Goal: Task Accomplishment & Management: Manage account settings

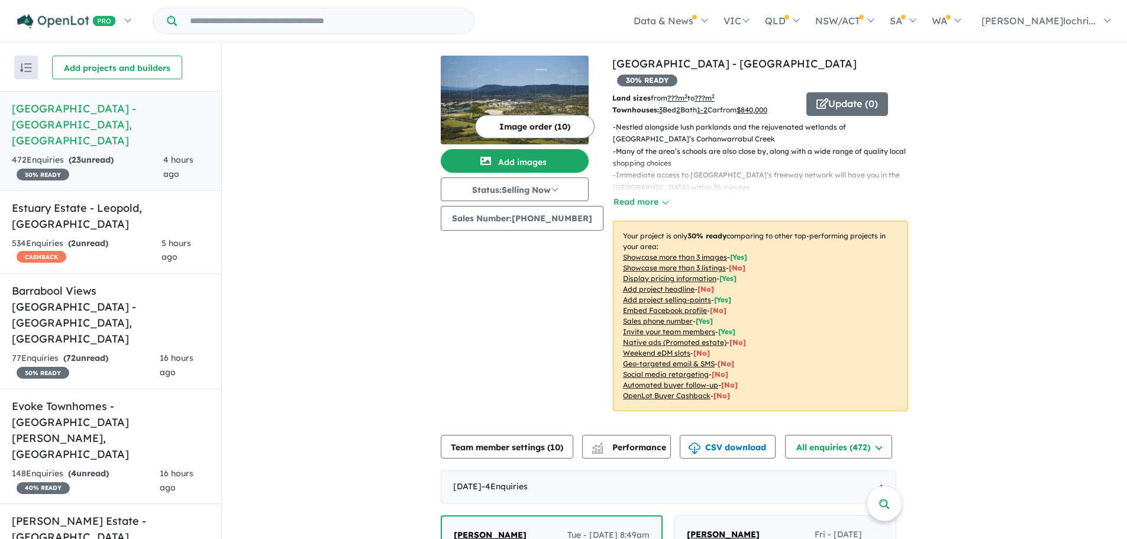
click at [234, 18] on input "Try estate name, suburb, builder or developer" at bounding box center [325, 20] width 292 height 25
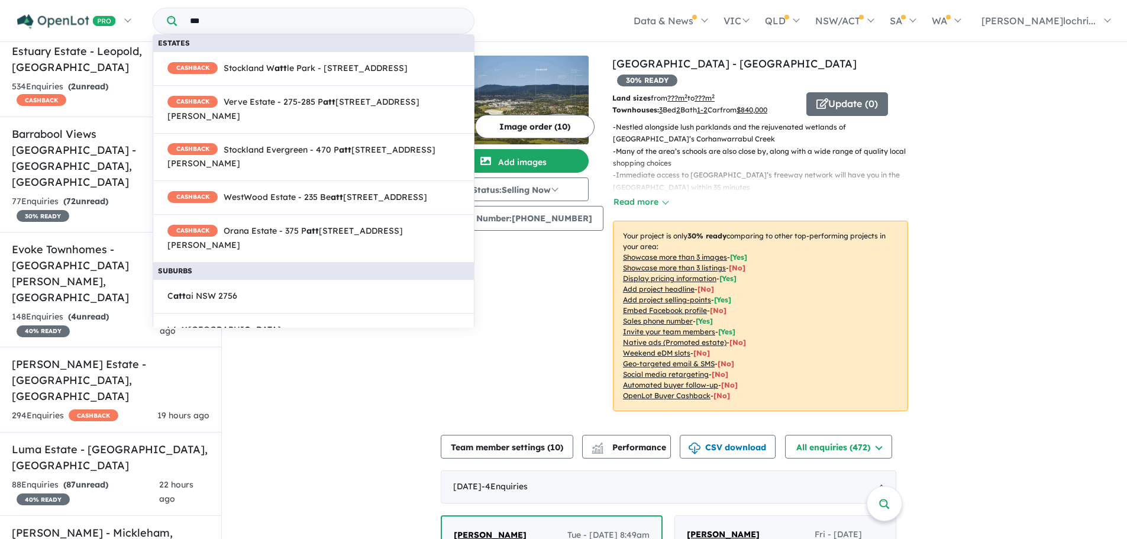
type input "***"
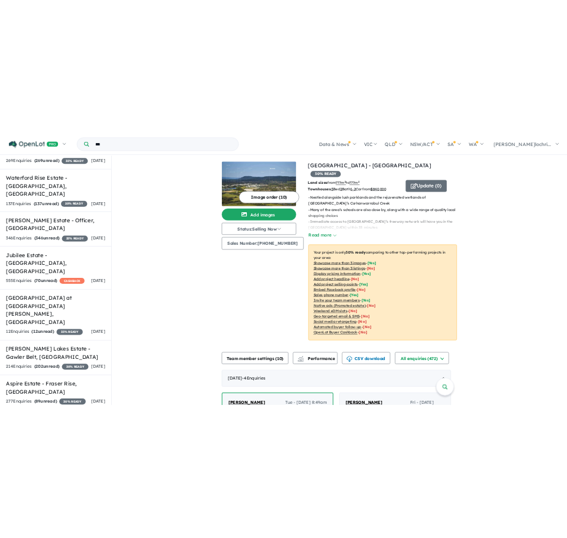
scroll to position [1538, 0]
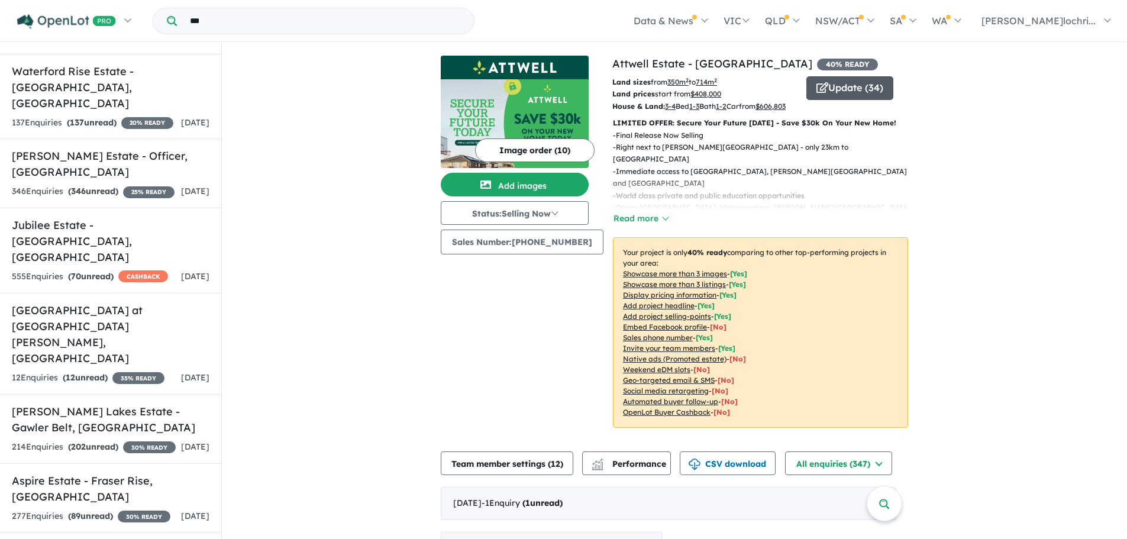
click at [857, 84] on button "Update ( 34 )" at bounding box center [849, 88] width 87 height 24
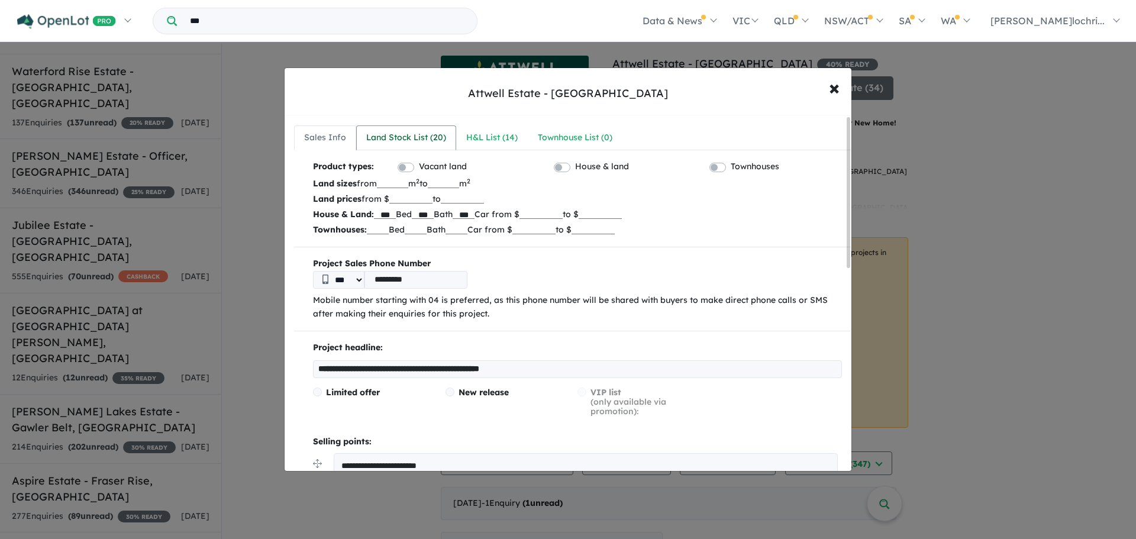
click at [403, 135] on div "Land Stock List ( 20 )" at bounding box center [406, 138] width 80 height 14
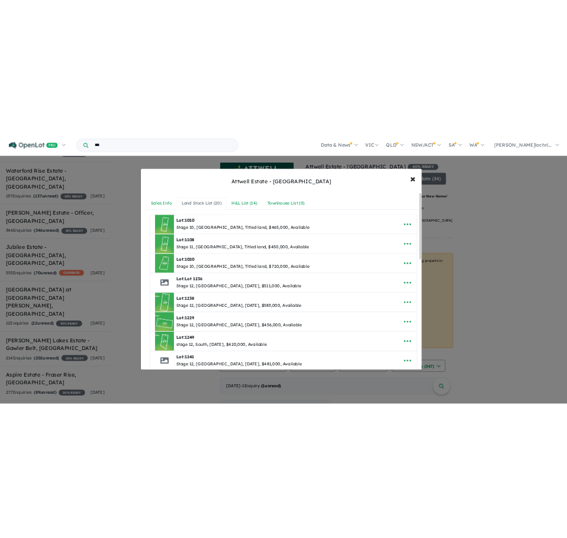
scroll to position [1191, 0]
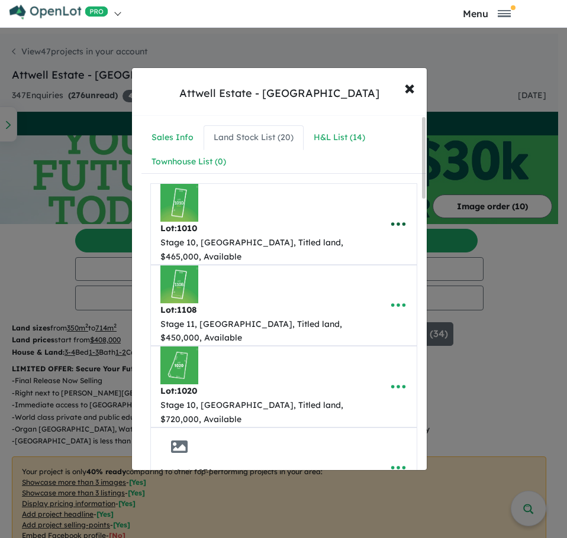
click at [398, 225] on icon "button" at bounding box center [398, 224] width 18 height 18
click at [369, 281] on link "Remove" at bounding box center [372, 280] width 88 height 27
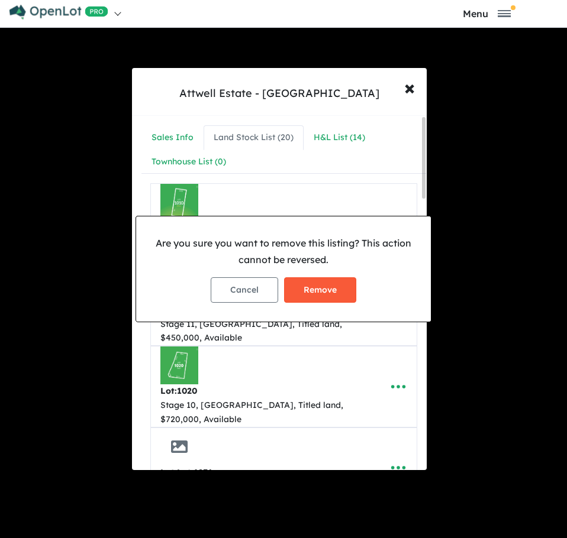
click at [324, 289] on button "Remove" at bounding box center [320, 289] width 72 height 25
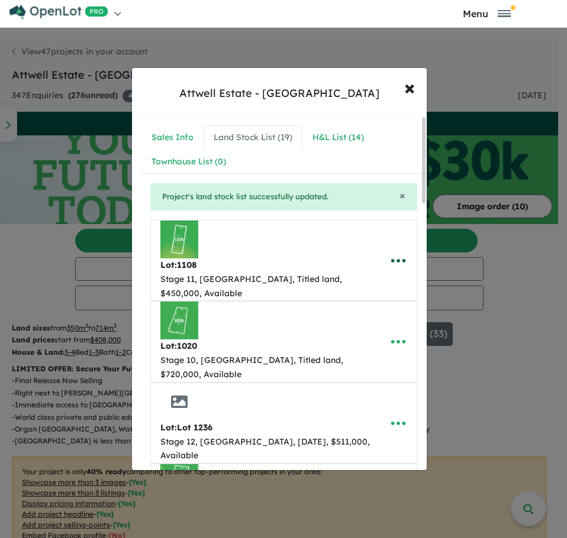
click at [399, 259] on icon "button" at bounding box center [398, 261] width 18 height 18
click at [365, 320] on link "Remove" at bounding box center [372, 317] width 88 height 27
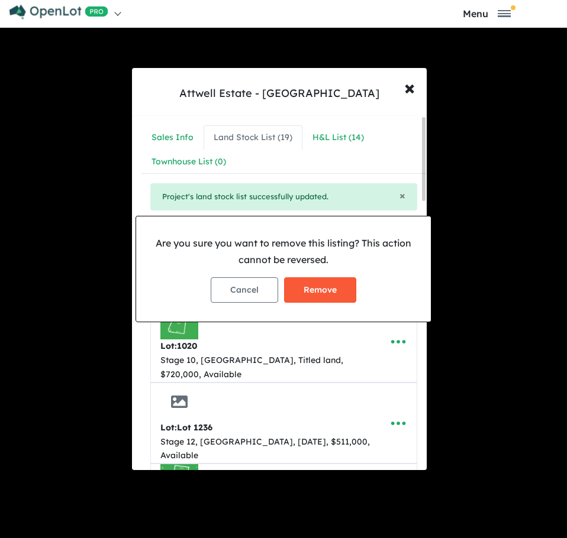
click at [323, 297] on button "Remove" at bounding box center [320, 289] width 72 height 25
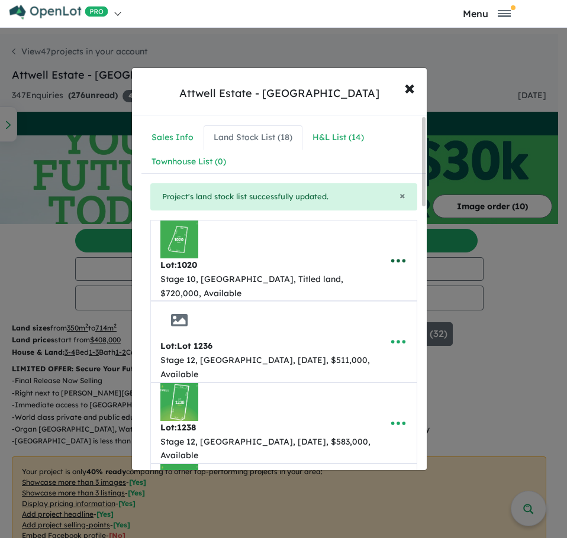
click at [400, 258] on icon "button" at bounding box center [398, 261] width 18 height 18
click at [378, 324] on link "Remove" at bounding box center [372, 317] width 88 height 27
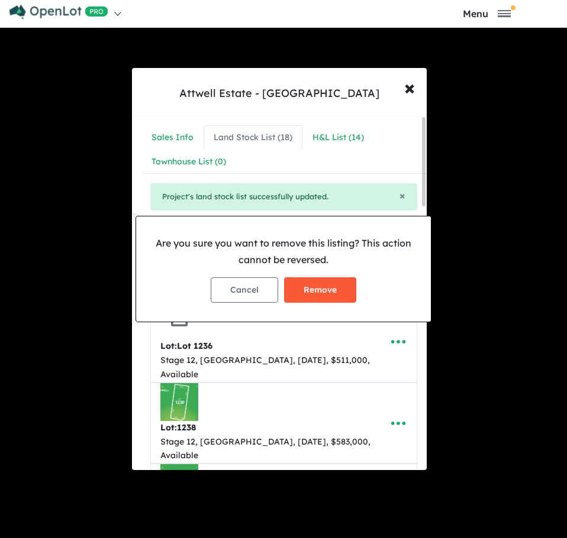
click at [334, 295] on button "Remove" at bounding box center [320, 289] width 72 height 25
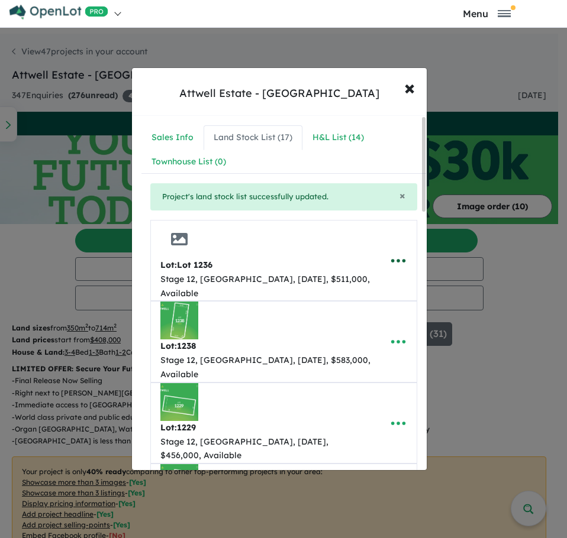
click at [399, 252] on icon "button" at bounding box center [398, 261] width 18 height 18
click at [361, 314] on link "Remove" at bounding box center [372, 317] width 88 height 27
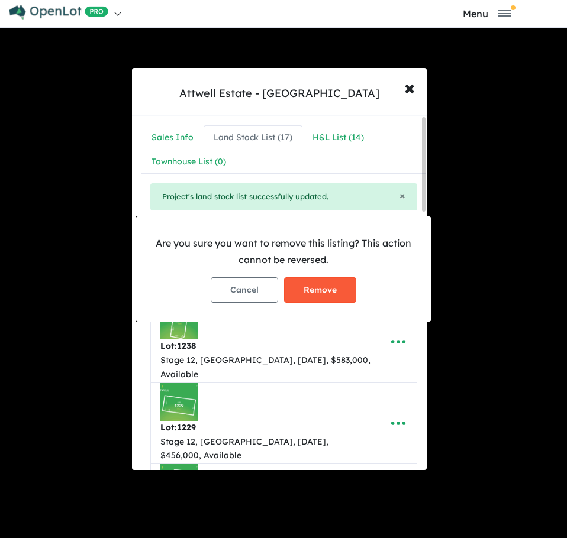
click at [333, 290] on button "Remove" at bounding box center [320, 289] width 72 height 25
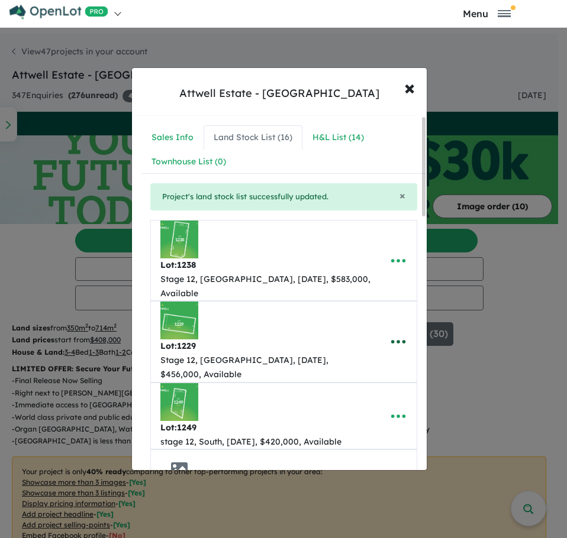
click at [395, 333] on icon "button" at bounding box center [398, 342] width 18 height 18
click at [366, 385] on link "Remove" at bounding box center [372, 398] width 88 height 27
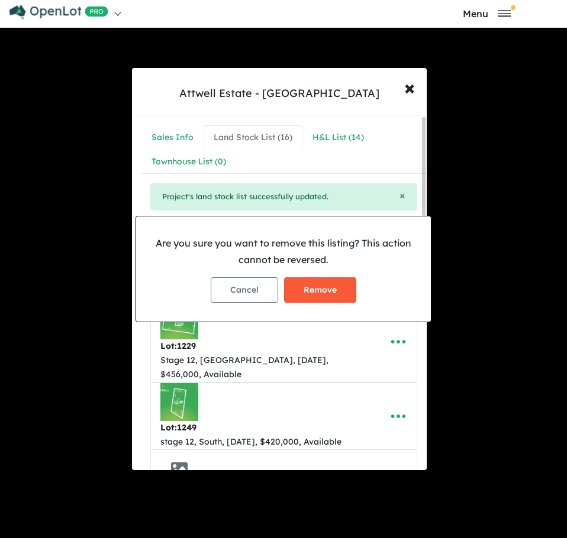
click at [337, 288] on button "Remove" at bounding box center [320, 289] width 72 height 25
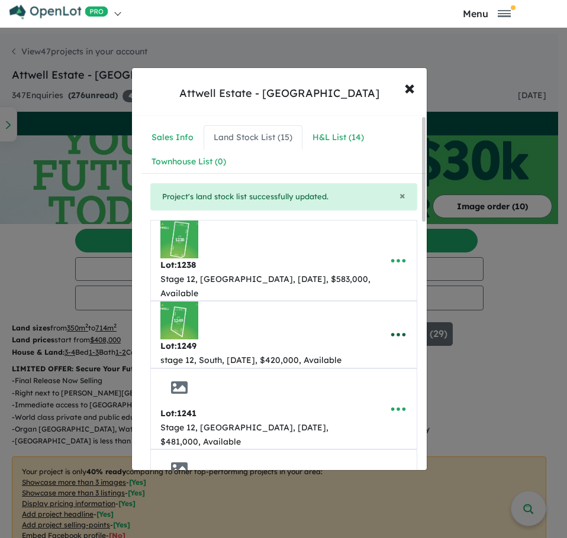
click at [394, 326] on icon "button" at bounding box center [398, 335] width 18 height 18
click at [367, 377] on link "Remove" at bounding box center [372, 390] width 88 height 27
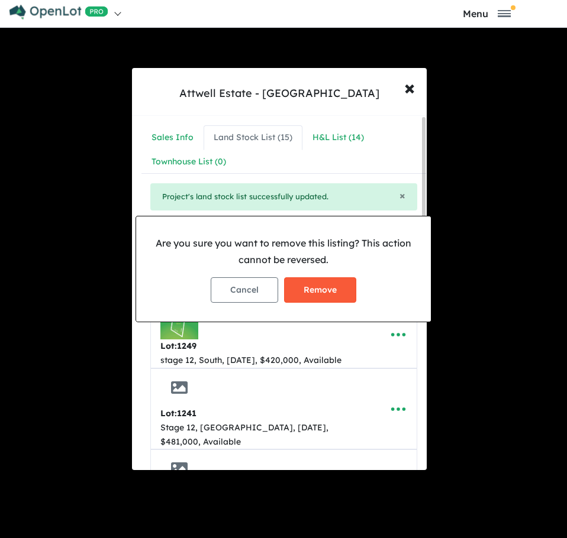
click at [324, 293] on button "Remove" at bounding box center [320, 289] width 72 height 25
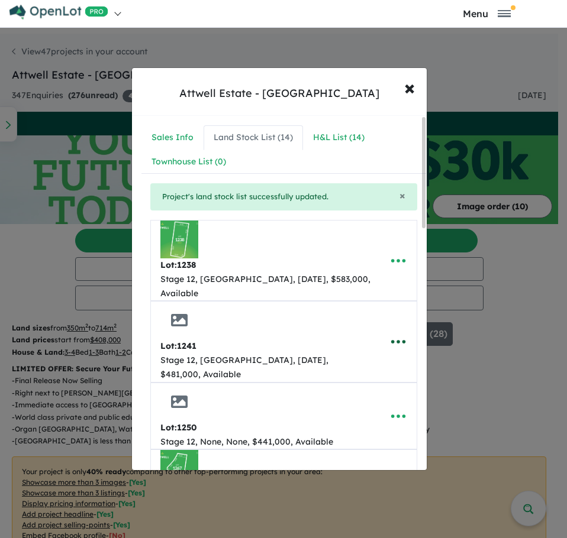
click at [396, 333] on icon "button" at bounding box center [398, 342] width 18 height 18
click at [361, 385] on link "Remove" at bounding box center [372, 398] width 88 height 27
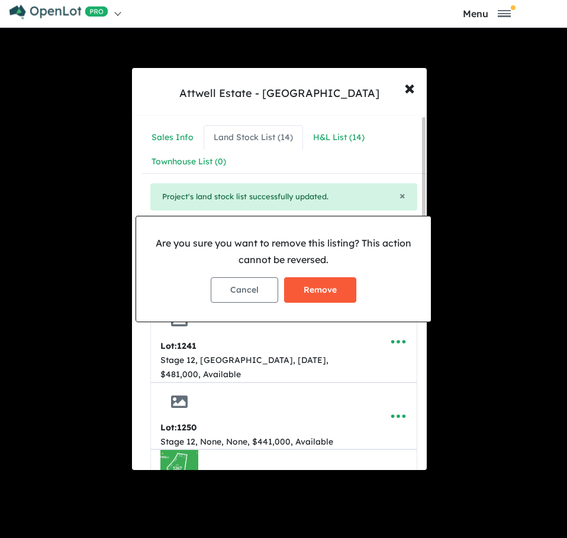
click at [325, 293] on button "Remove" at bounding box center [320, 289] width 72 height 25
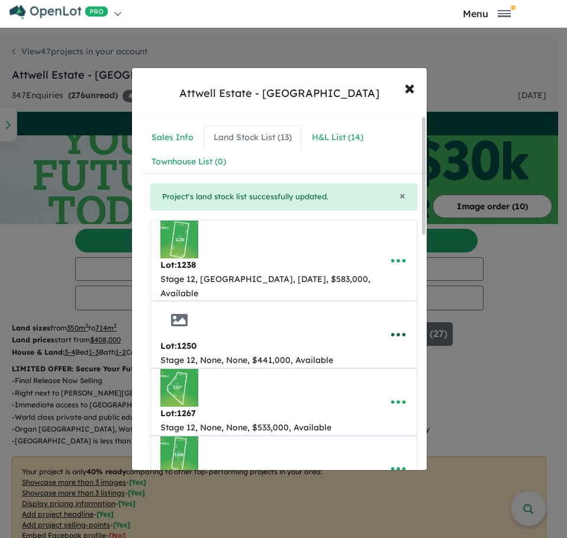
click at [395, 333] on icon "button" at bounding box center [397, 335] width 14 height 4
click at [363, 378] on link "Remove" at bounding box center [372, 390] width 88 height 27
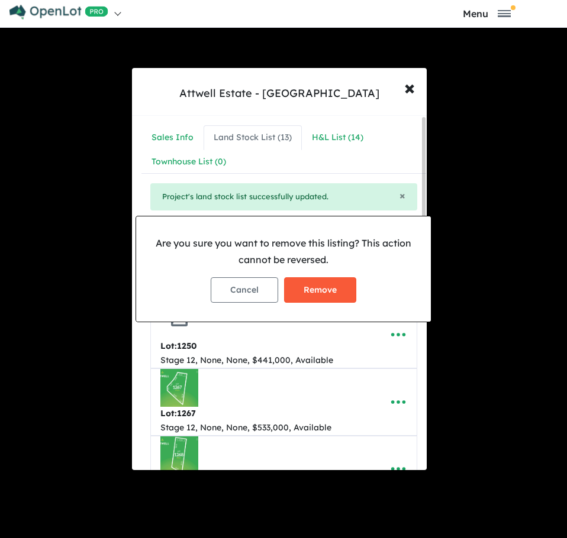
click at [330, 283] on button "Remove" at bounding box center [320, 289] width 72 height 25
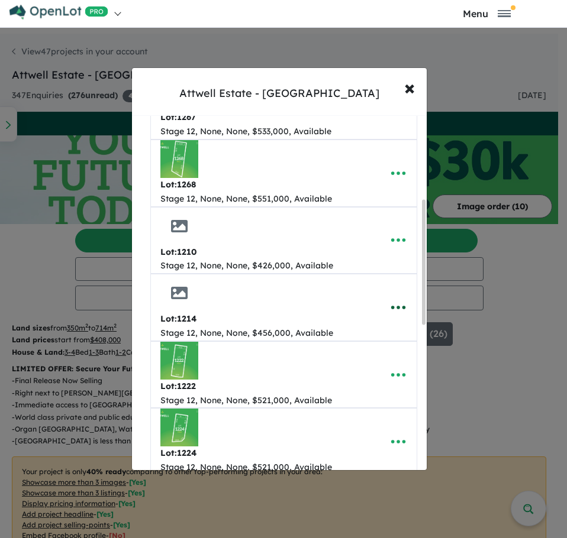
scroll to position [237, 0]
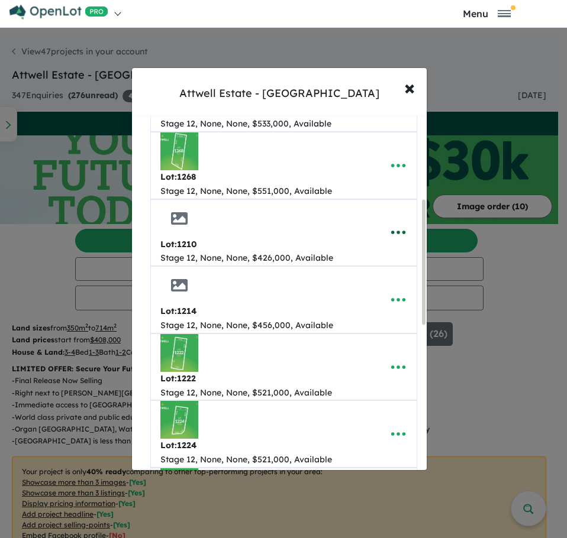
click at [398, 231] on icon "button" at bounding box center [397, 233] width 14 height 4
click at [369, 275] on link "Remove" at bounding box center [372, 288] width 88 height 27
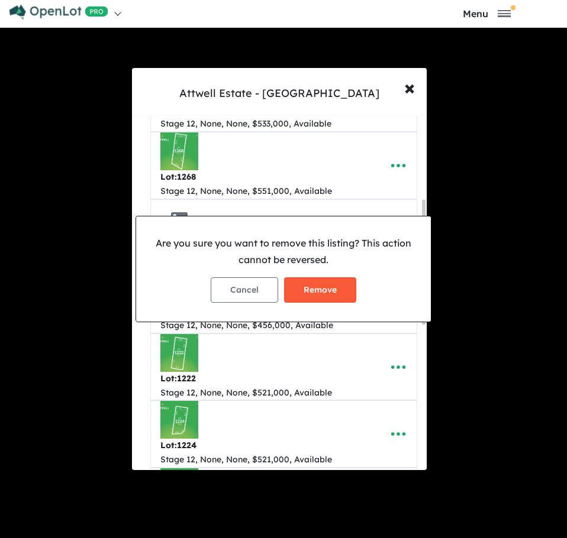
click at [318, 289] on button "Remove" at bounding box center [320, 289] width 72 height 25
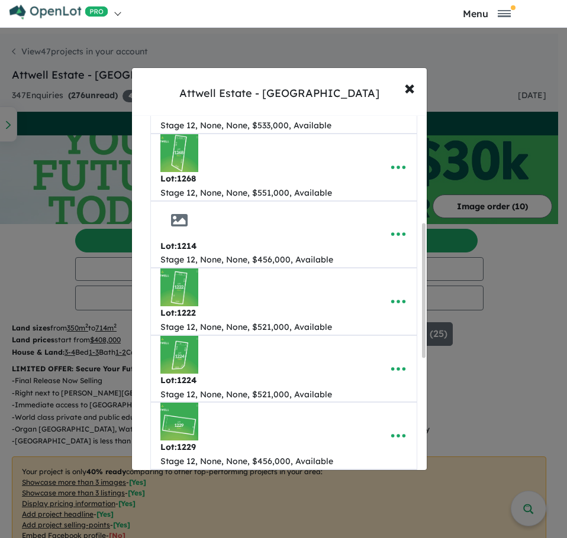
scroll to position [296, 0]
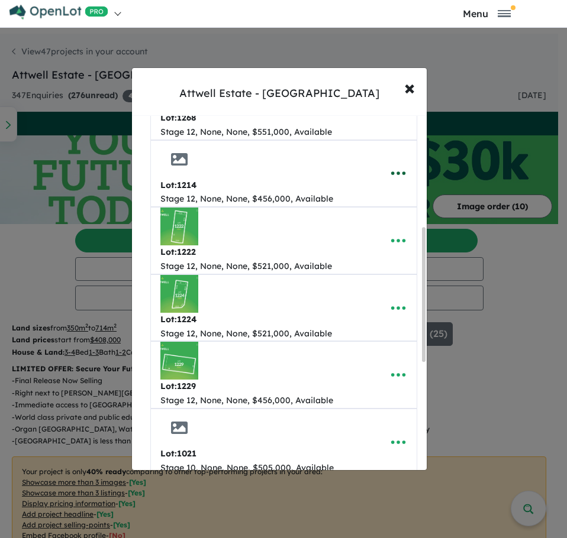
click at [396, 164] on icon "button" at bounding box center [398, 173] width 18 height 18
click at [354, 216] on link "Remove" at bounding box center [372, 229] width 88 height 27
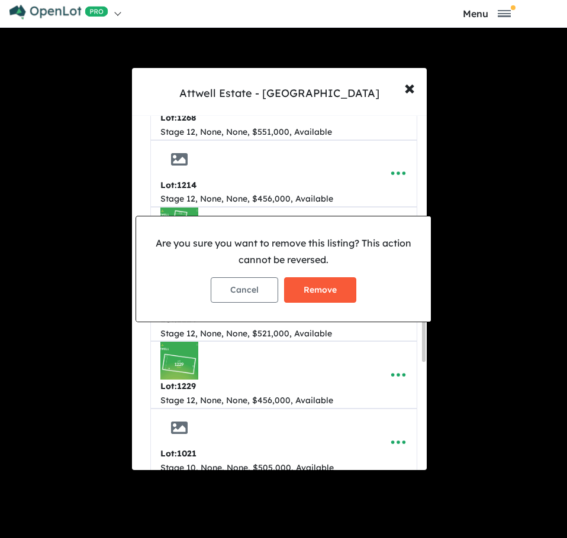
click at [321, 290] on button "Remove" at bounding box center [320, 289] width 72 height 25
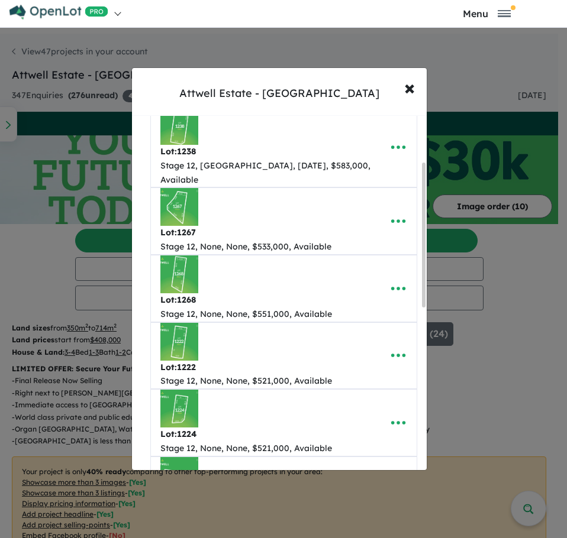
scroll to position [118, 0]
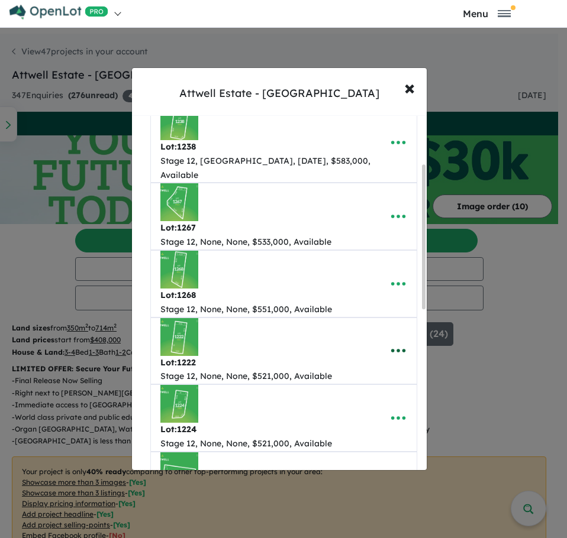
click at [399, 342] on icon "button" at bounding box center [398, 351] width 18 height 18
click at [358, 397] on link "Remove" at bounding box center [372, 406] width 88 height 27
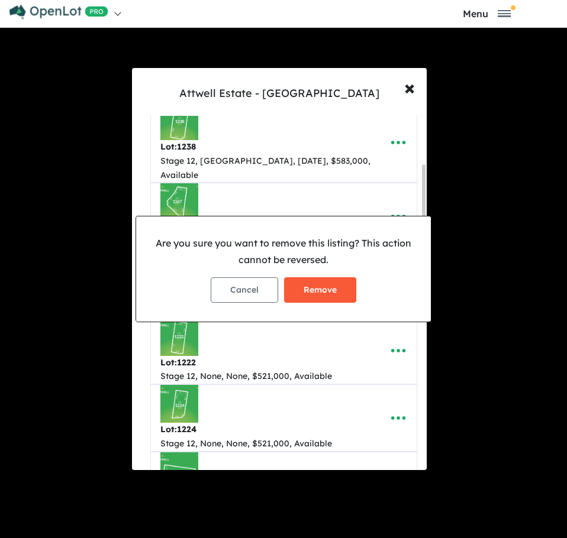
click at [332, 285] on button "Remove" at bounding box center [320, 289] width 72 height 25
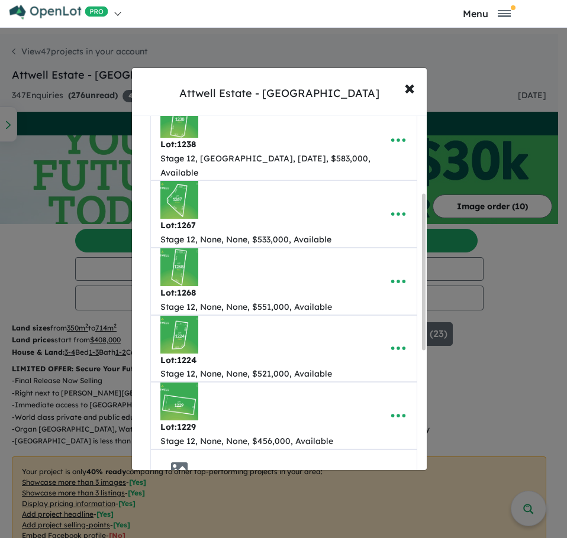
scroll to position [177, 0]
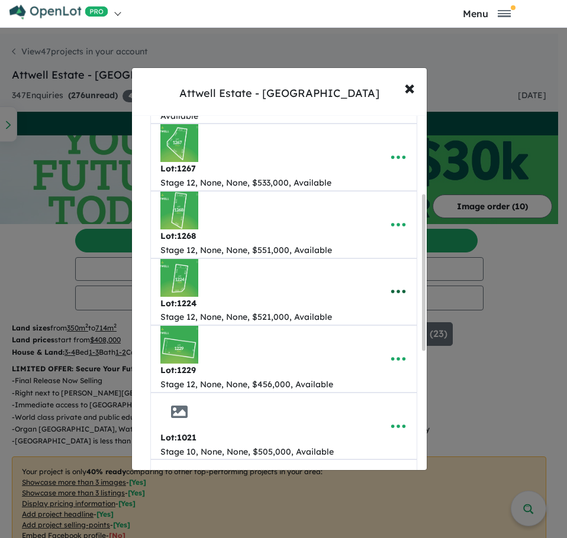
click at [390, 283] on icon "button" at bounding box center [398, 292] width 18 height 18
click at [344, 335] on link "Remove" at bounding box center [372, 347] width 88 height 27
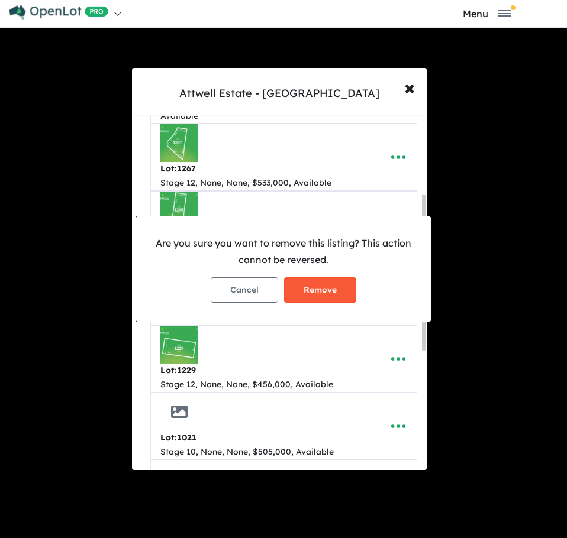
click at [315, 287] on button "Remove" at bounding box center [320, 289] width 72 height 25
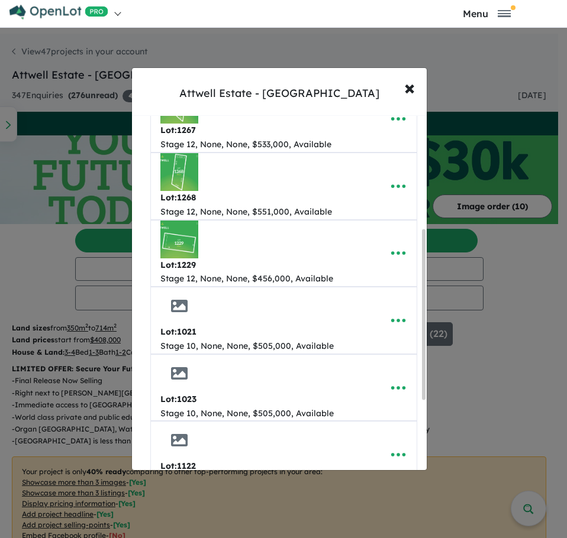
scroll to position [237, 0]
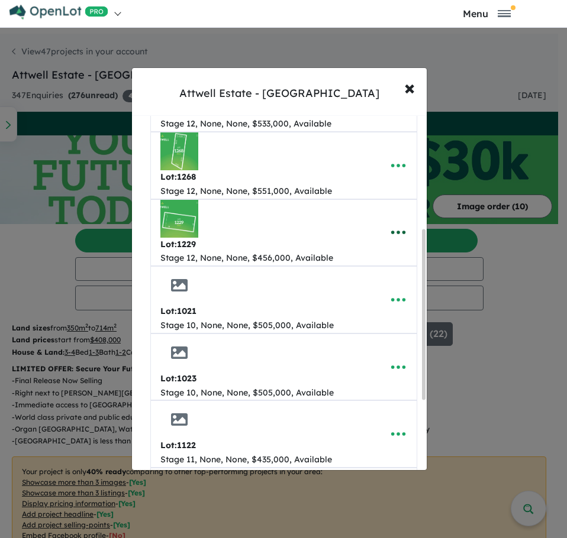
click at [392, 224] on icon "button" at bounding box center [398, 233] width 18 height 18
click at [366, 275] on link "Remove" at bounding box center [372, 288] width 88 height 27
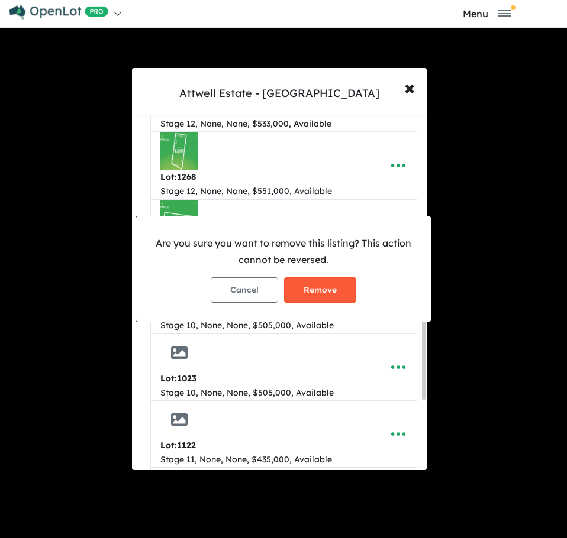
click at [296, 296] on button "Remove" at bounding box center [320, 289] width 72 height 25
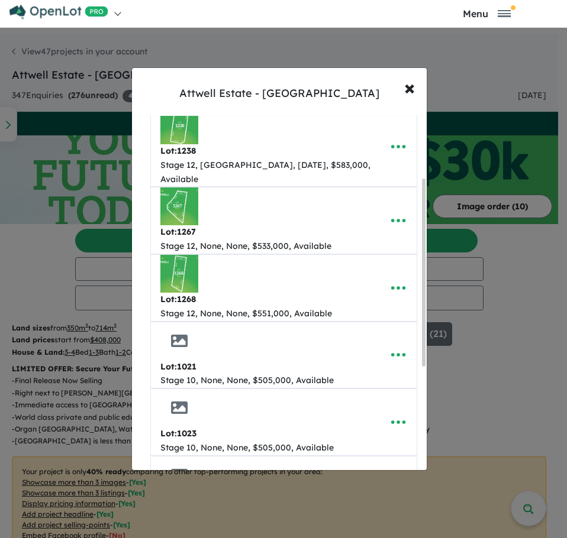
scroll to position [118, 0]
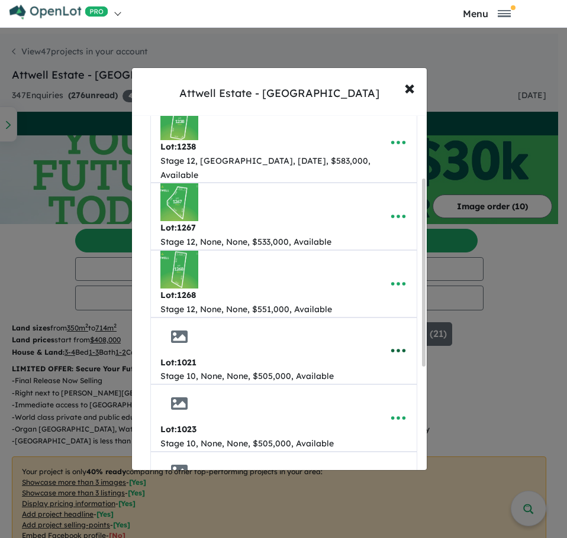
click at [398, 350] on icon "button" at bounding box center [397, 352] width 14 height 4
click at [368, 393] on link "Remove" at bounding box center [372, 406] width 88 height 27
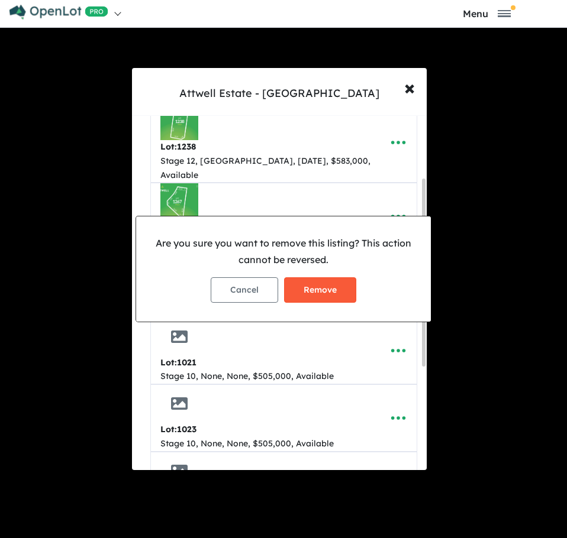
click at [327, 292] on button "Remove" at bounding box center [320, 289] width 72 height 25
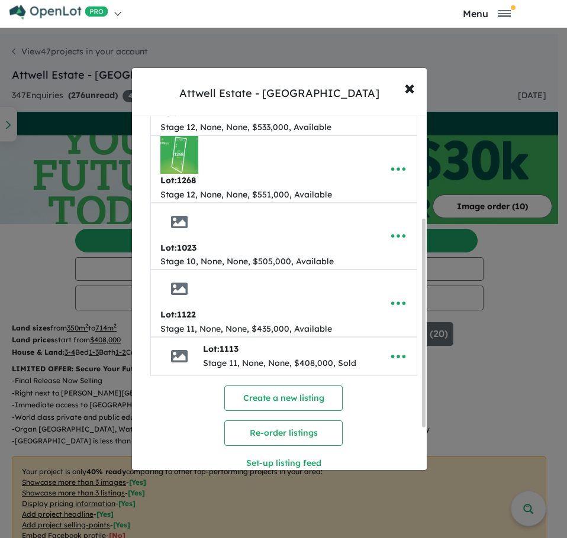
scroll to position [237, 0]
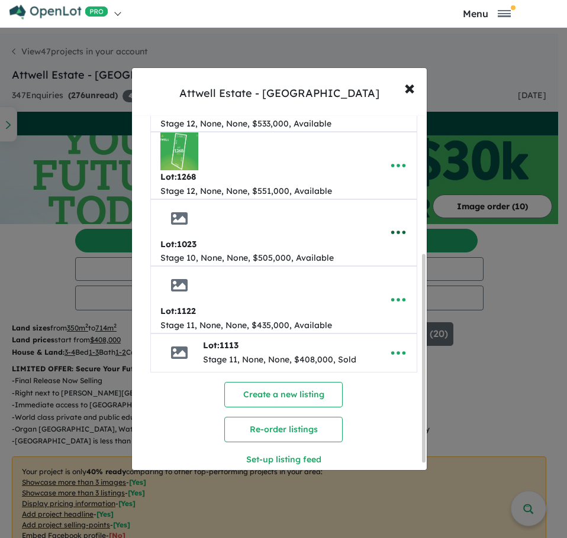
click at [393, 231] on icon "button" at bounding box center [397, 233] width 14 height 4
click at [357, 277] on link "Remove" at bounding box center [372, 288] width 88 height 27
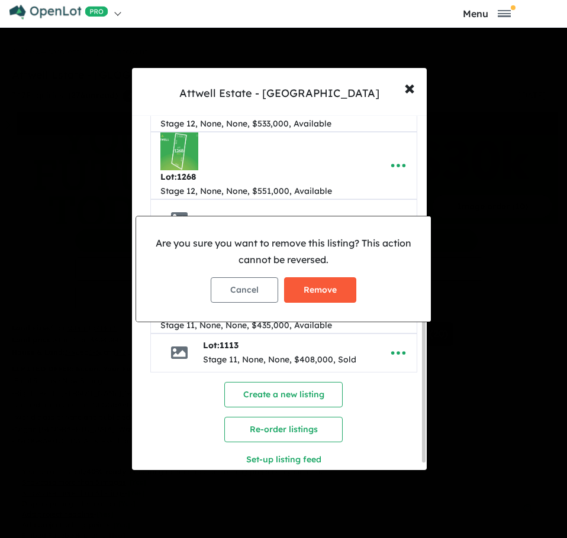
click at [318, 283] on button "Remove" at bounding box center [320, 289] width 72 height 25
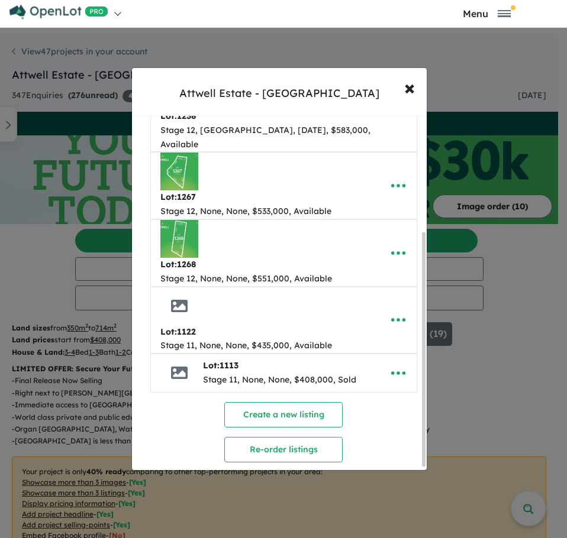
scroll to position [177, 0]
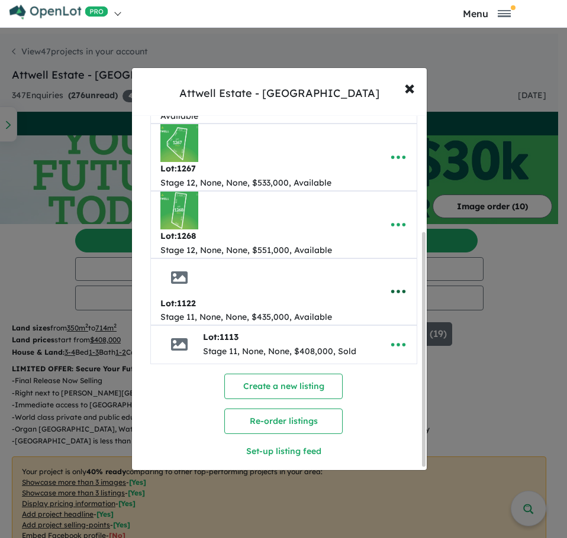
click at [394, 283] on icon "button" at bounding box center [398, 292] width 18 height 18
click at [363, 334] on link "Remove" at bounding box center [372, 347] width 88 height 27
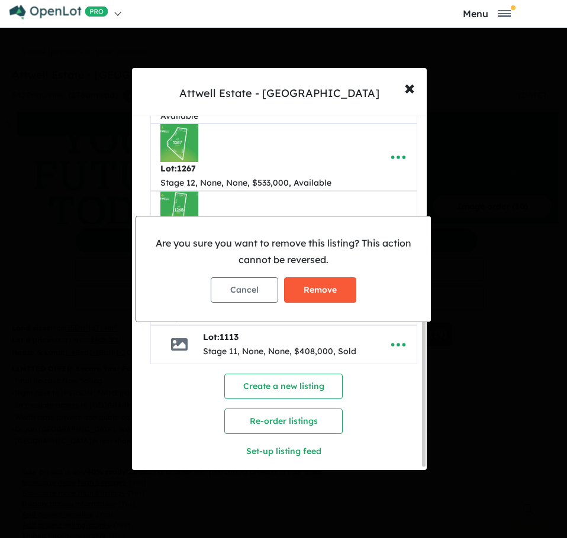
click at [307, 292] on button "Remove" at bounding box center [320, 289] width 72 height 25
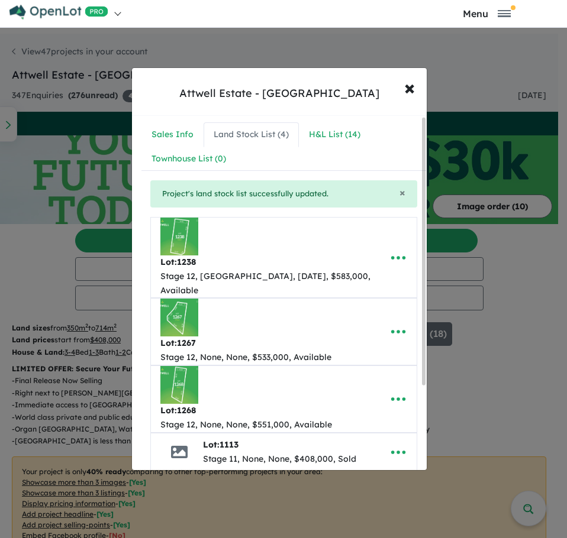
scroll to position [0, 0]
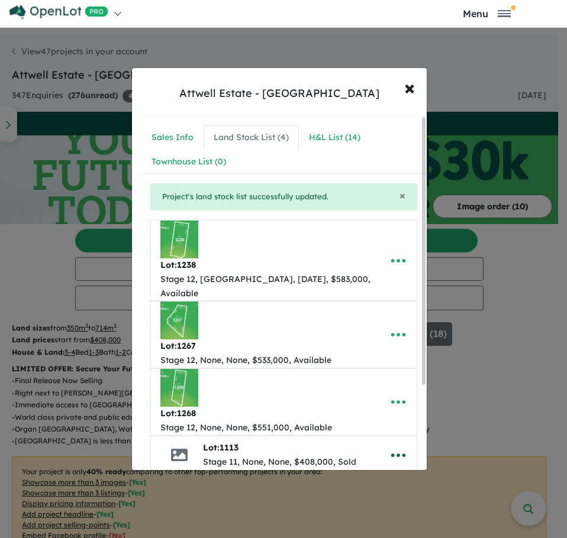
click at [397, 447] on icon "button" at bounding box center [398, 456] width 18 height 18
click at [367, 388] on link "Remove" at bounding box center [372, 401] width 88 height 27
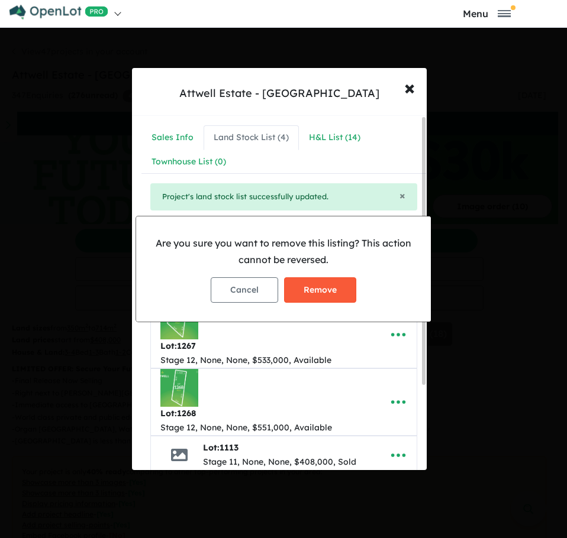
click at [334, 291] on button "Remove" at bounding box center [320, 289] width 72 height 25
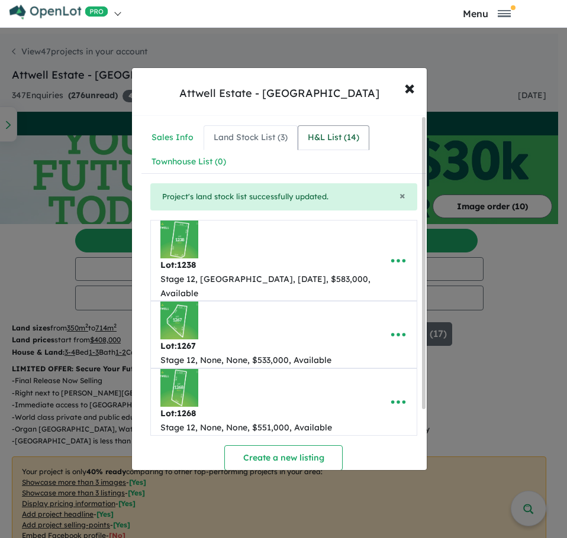
click at [325, 138] on div "H&L List ( 14 )" at bounding box center [333, 138] width 51 height 14
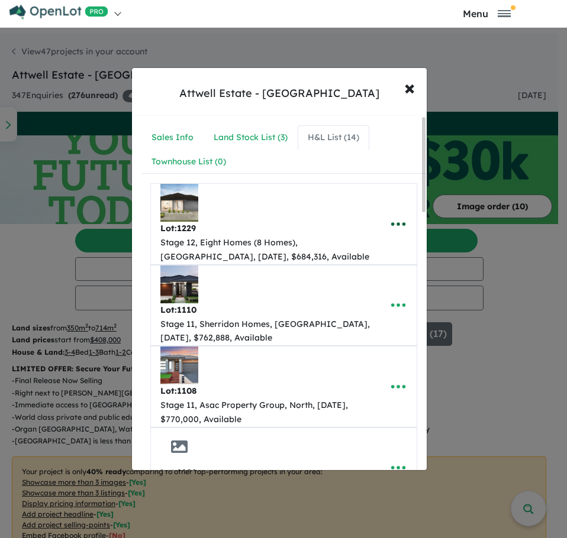
click at [393, 222] on icon "button" at bounding box center [398, 224] width 18 height 18
click at [364, 278] on link "Remove" at bounding box center [372, 280] width 88 height 27
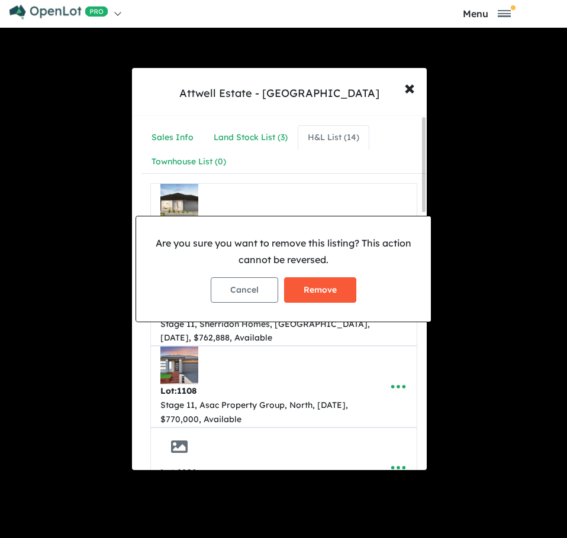
click at [325, 286] on button "Remove" at bounding box center [320, 289] width 72 height 25
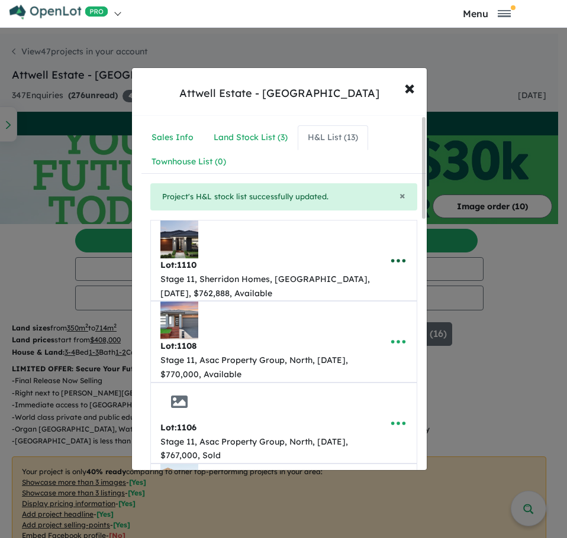
click at [401, 260] on icon "button" at bounding box center [397, 261] width 14 height 4
click at [373, 312] on link "Remove" at bounding box center [372, 317] width 88 height 27
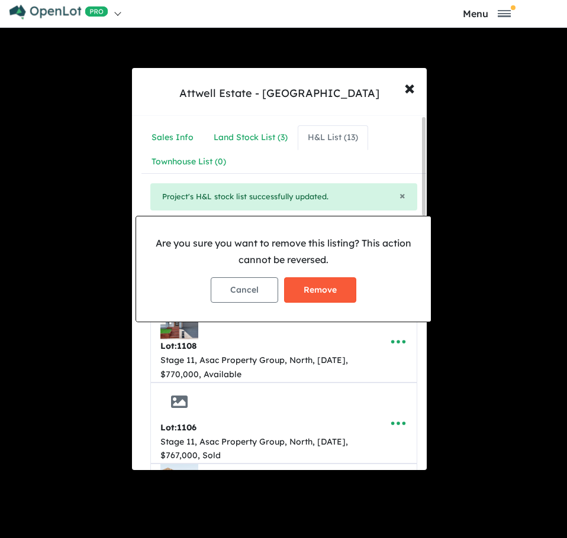
click at [328, 296] on button "Remove" at bounding box center [320, 289] width 72 height 25
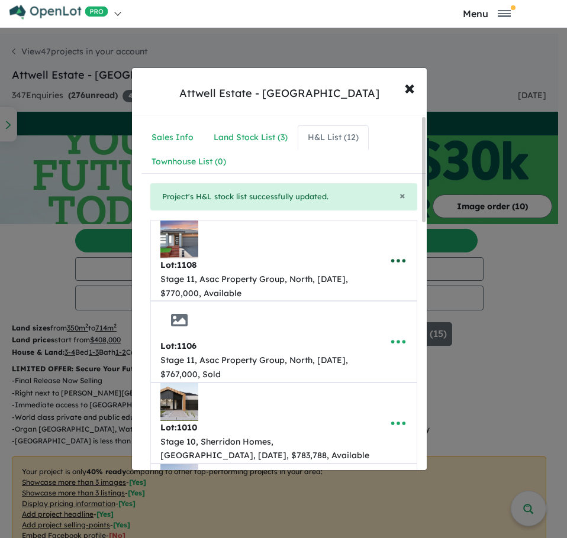
click at [393, 259] on icon "button" at bounding box center [398, 261] width 18 height 18
click at [375, 322] on link "Remove" at bounding box center [372, 317] width 88 height 27
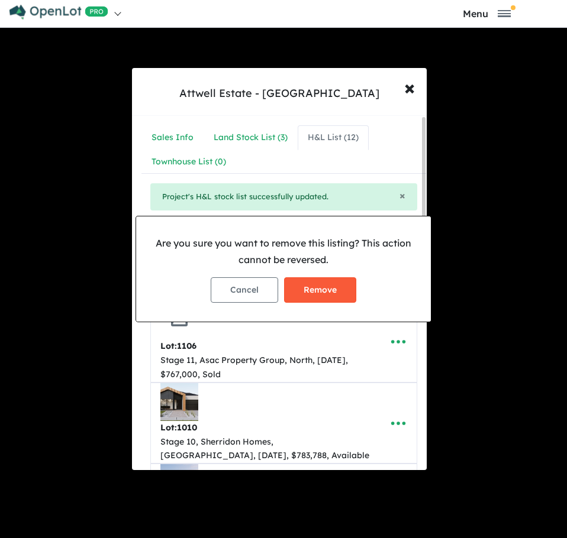
click at [318, 292] on button "Remove" at bounding box center [320, 289] width 72 height 25
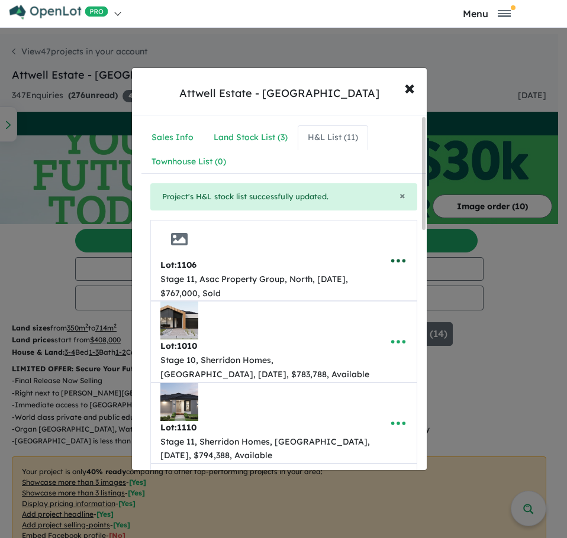
click at [391, 261] on icon "button" at bounding box center [398, 261] width 18 height 18
click at [365, 319] on link "Remove" at bounding box center [372, 317] width 88 height 27
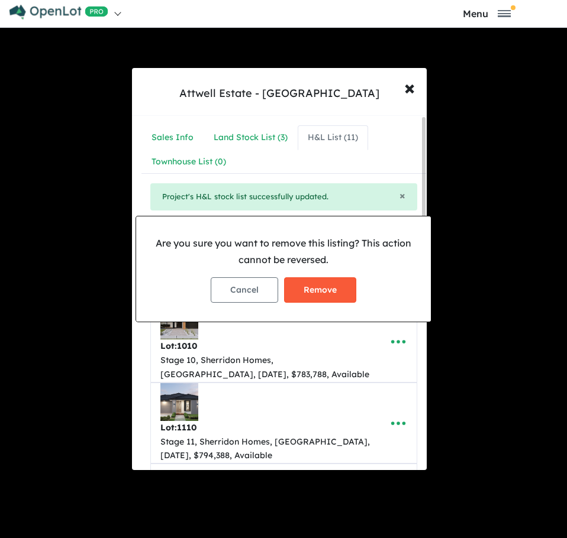
click at [315, 292] on button "Remove" at bounding box center [320, 289] width 72 height 25
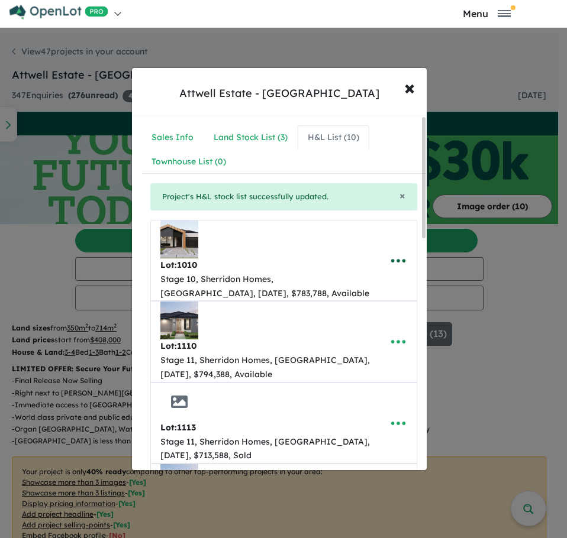
click at [399, 260] on icon "button" at bounding box center [397, 261] width 14 height 4
click at [362, 321] on link "Remove" at bounding box center [372, 317] width 88 height 27
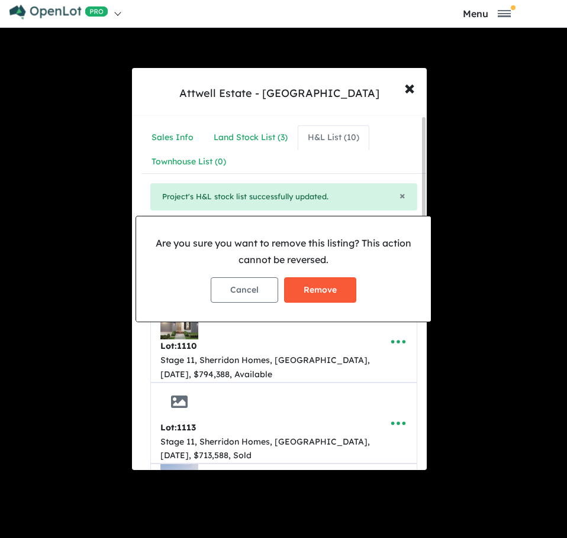
click at [306, 293] on button "Remove" at bounding box center [320, 289] width 72 height 25
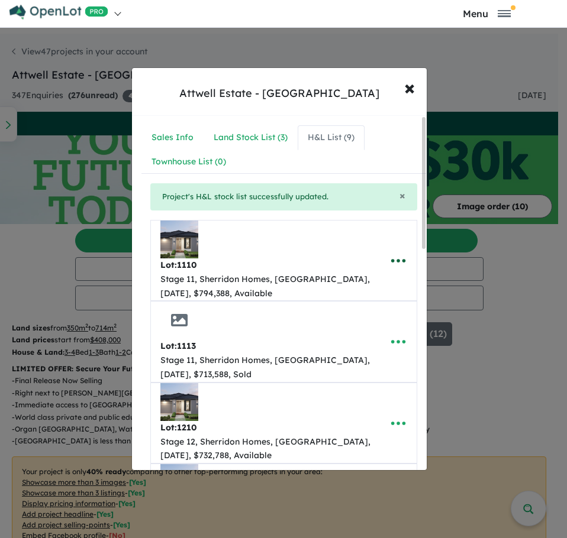
click at [393, 264] on icon "button" at bounding box center [398, 261] width 18 height 18
click at [359, 318] on link "Remove" at bounding box center [372, 317] width 88 height 27
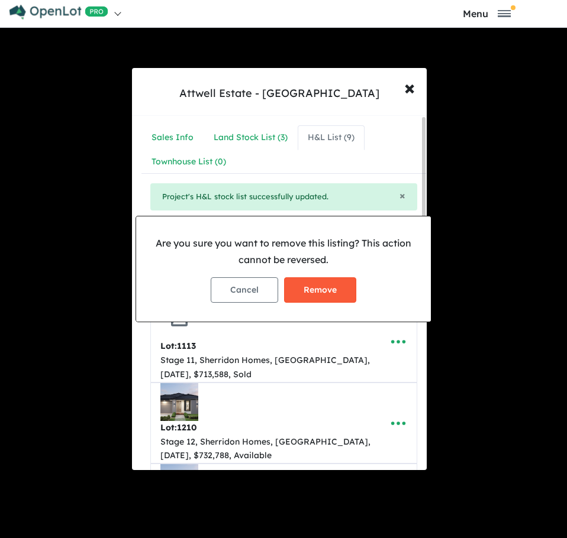
click at [308, 286] on button "Remove" at bounding box center [320, 289] width 72 height 25
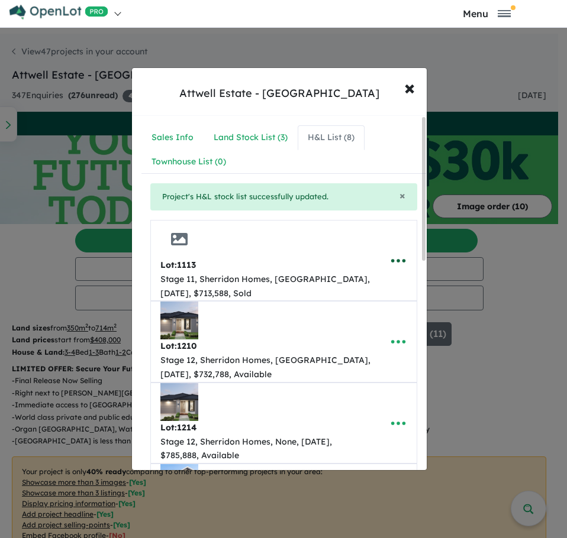
click at [395, 258] on icon "button" at bounding box center [398, 261] width 18 height 18
click at [359, 314] on link "Remove" at bounding box center [372, 317] width 88 height 27
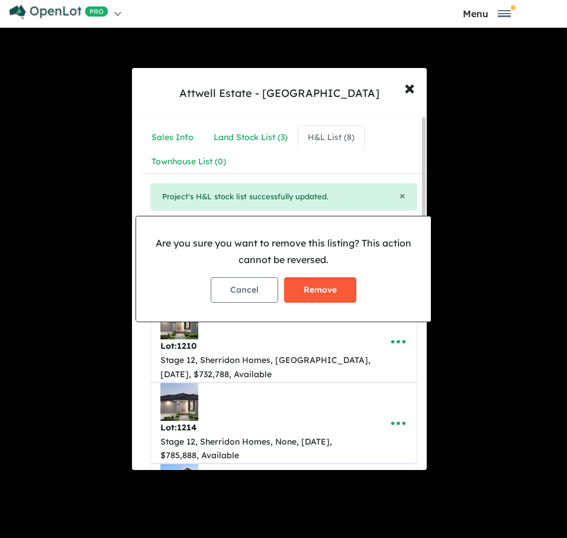
click at [326, 289] on button "Remove" at bounding box center [320, 289] width 72 height 25
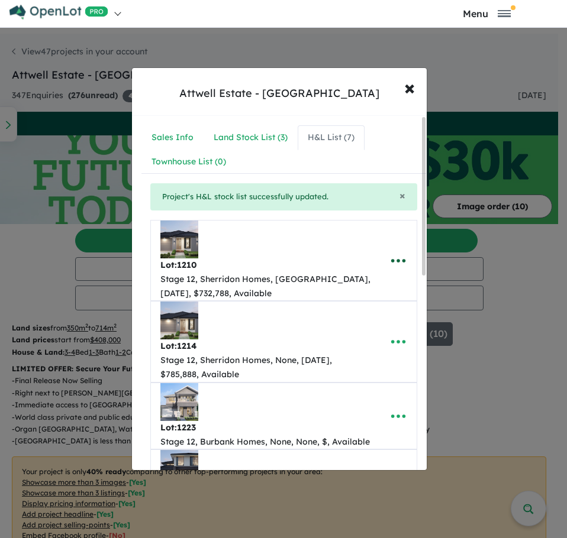
click at [396, 263] on icon "button" at bounding box center [398, 261] width 18 height 18
click at [373, 314] on link "Remove" at bounding box center [372, 317] width 88 height 27
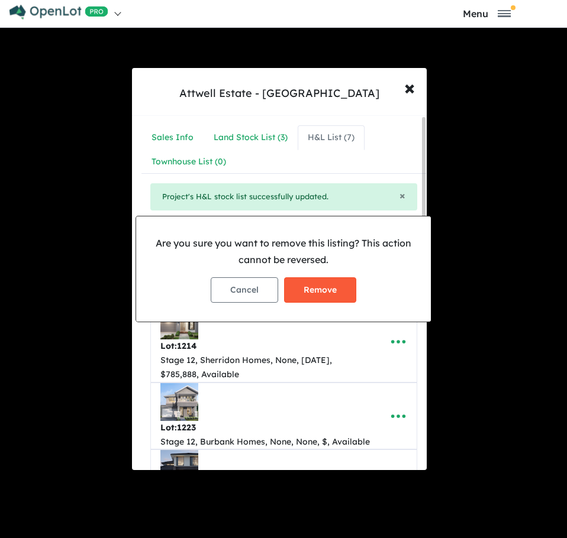
click at [320, 288] on button "Remove" at bounding box center [320, 289] width 72 height 25
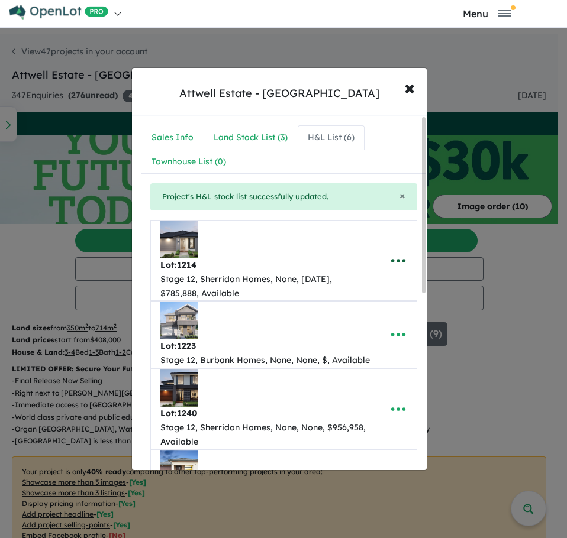
click at [390, 260] on icon "button" at bounding box center [398, 261] width 18 height 18
click at [359, 315] on link "Remove" at bounding box center [372, 317] width 88 height 27
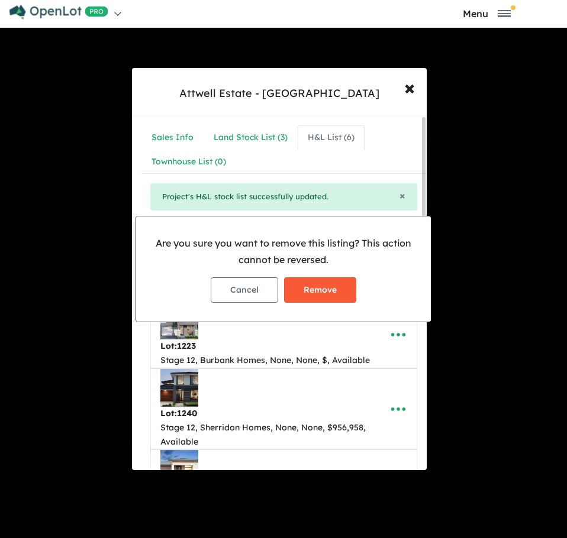
click at [309, 290] on button "Remove" at bounding box center [320, 289] width 72 height 25
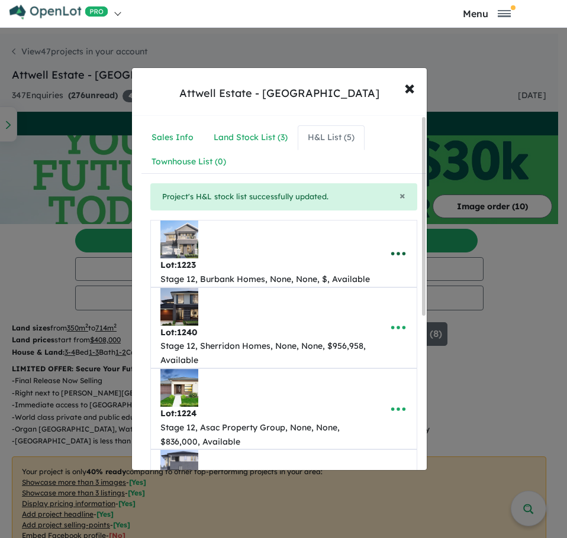
click at [396, 260] on icon "button" at bounding box center [398, 254] width 18 height 18
click at [362, 315] on link "Remove" at bounding box center [372, 309] width 88 height 27
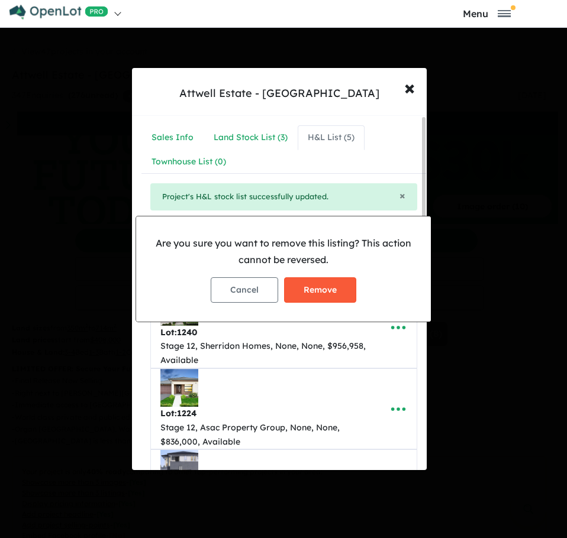
click at [330, 287] on button "Remove" at bounding box center [320, 289] width 72 height 25
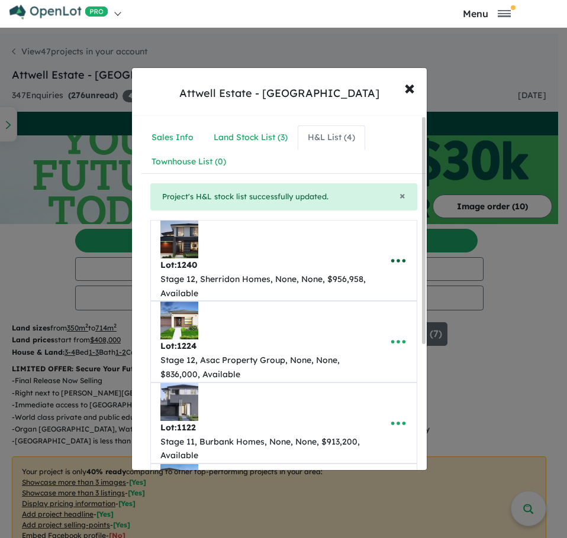
click at [393, 259] on icon "button" at bounding box center [398, 261] width 18 height 18
click at [364, 316] on link "Remove" at bounding box center [372, 317] width 88 height 27
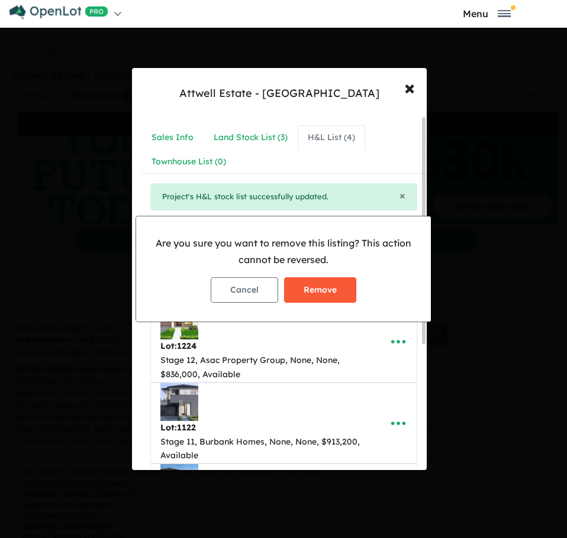
click at [330, 286] on button "Remove" at bounding box center [320, 289] width 72 height 25
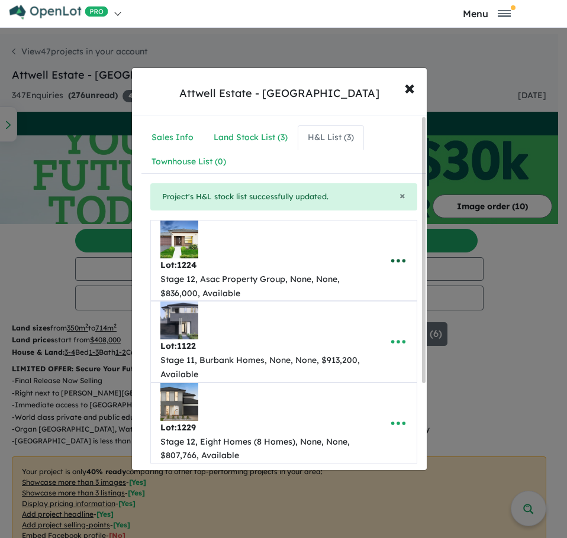
click at [390, 265] on icon "button" at bounding box center [398, 261] width 18 height 18
click at [368, 311] on link "Remove" at bounding box center [372, 317] width 88 height 27
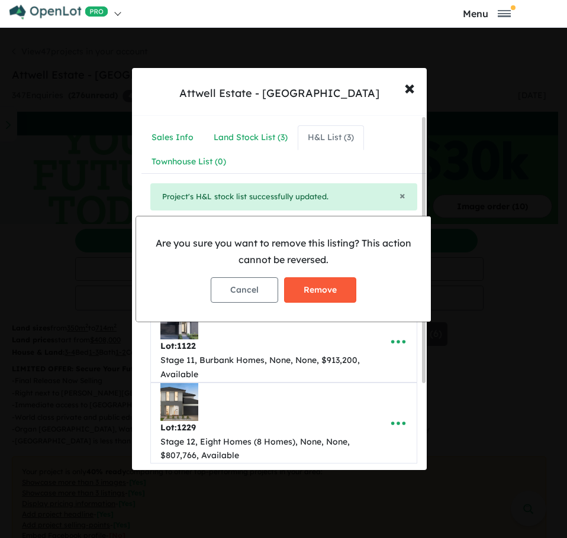
click at [316, 298] on button "Remove" at bounding box center [320, 289] width 72 height 25
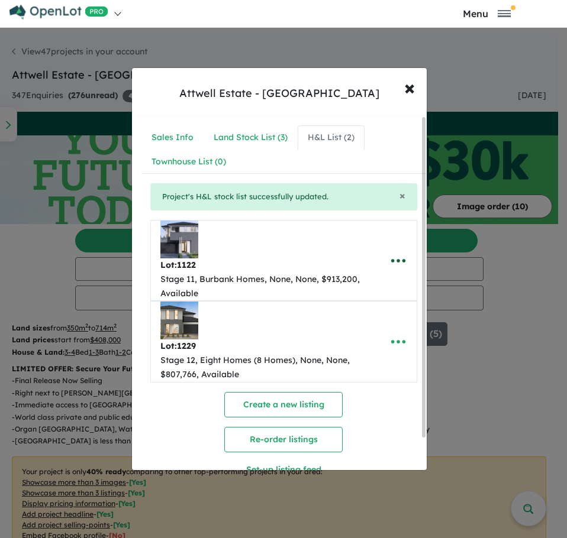
click at [396, 264] on icon "button" at bounding box center [398, 261] width 18 height 18
click at [366, 311] on link "Remove" at bounding box center [372, 317] width 88 height 27
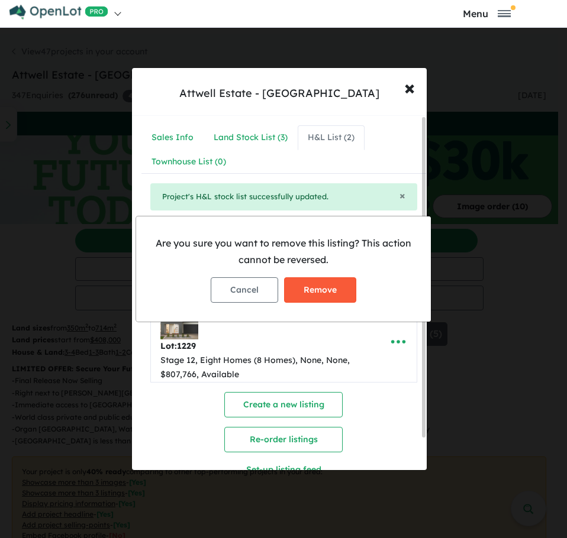
click at [309, 288] on button "Remove" at bounding box center [320, 289] width 72 height 25
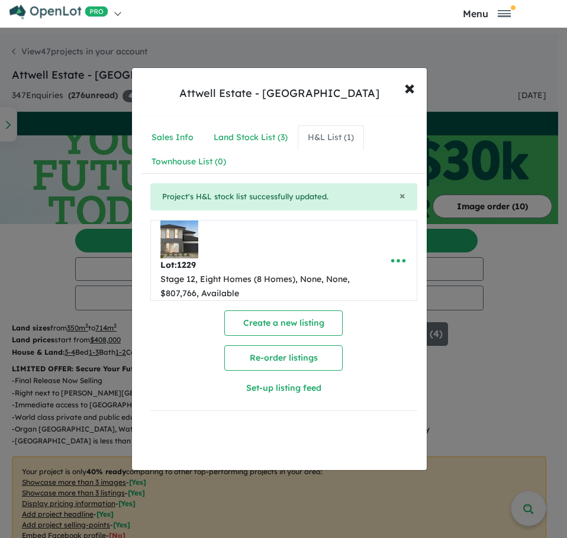
drag, startPoint x: 387, startPoint y: 259, endPoint x: 414, endPoint y: 279, distance: 33.4
click at [389, 259] on icon "button" at bounding box center [398, 261] width 18 height 18
click at [364, 309] on link "Remove" at bounding box center [372, 317] width 88 height 27
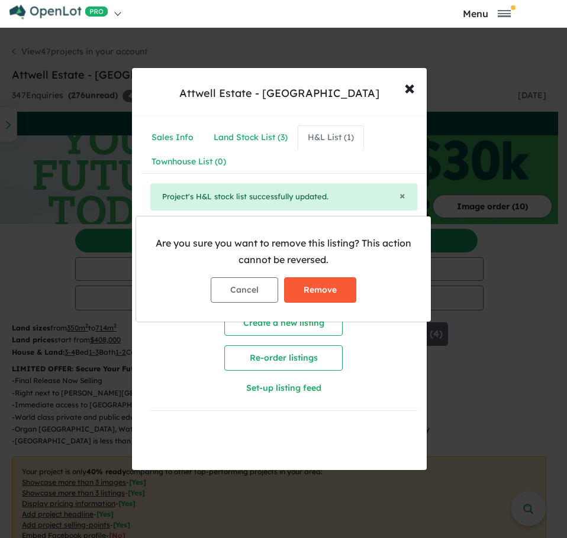
click at [323, 291] on button "Remove" at bounding box center [320, 289] width 72 height 25
